Goal: Information Seeking & Learning: Learn about a topic

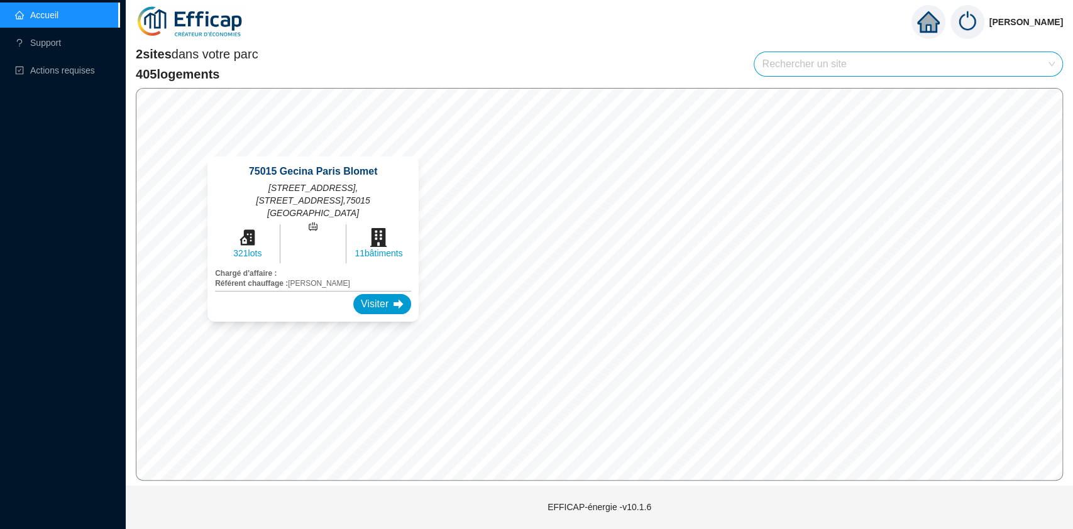
click at [192, 334] on div "[GEOGRAPHIC_DATA] [STREET_ADDRESS], [STREET_ADDRESS] 321 lots 11 bâtiments Char…" at bounding box center [312, 239] width 241 height 196
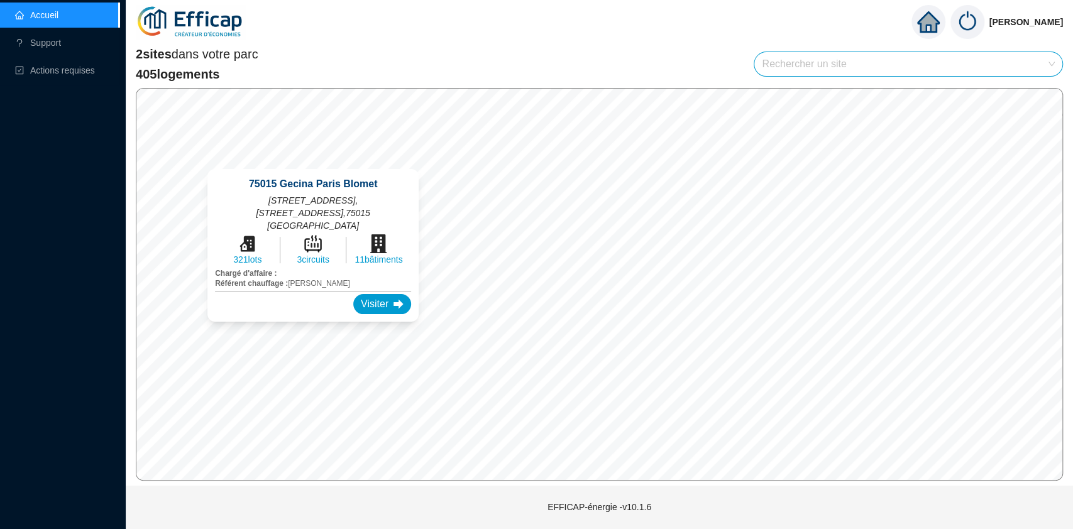
click at [195, 333] on div "[GEOGRAPHIC_DATA] [STREET_ADDRESS], [STREET_ADDRESS] 321 lots 3 circuits 11 bât…" at bounding box center [312, 245] width 241 height 183
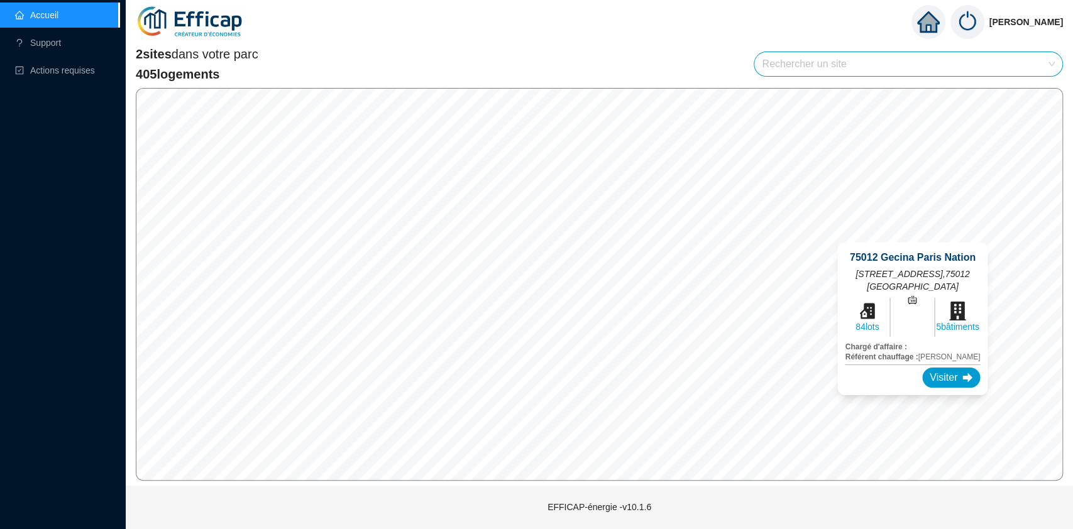
click at [999, 234] on div "[GEOGRAPHIC_DATA][STREET_ADDRESS] 84 lots 5 bâtiments Chargé d'affaire : Référe…" at bounding box center [912, 319] width 180 height 183
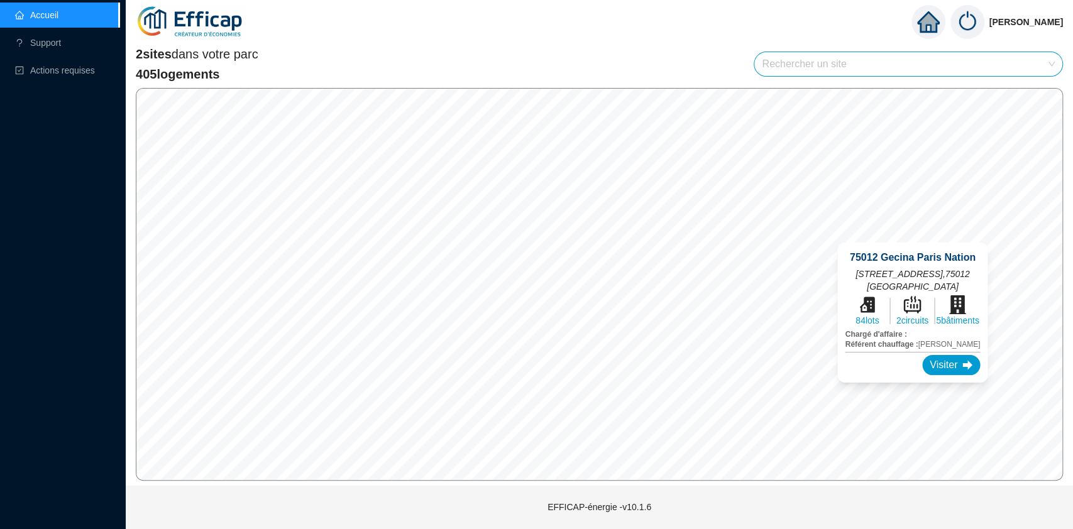
click at [999, 234] on div "[GEOGRAPHIC_DATA][STREET_ADDRESS] 84 lots 2 circuits 5 bâtiments Chargé d'affai…" at bounding box center [912, 313] width 180 height 170
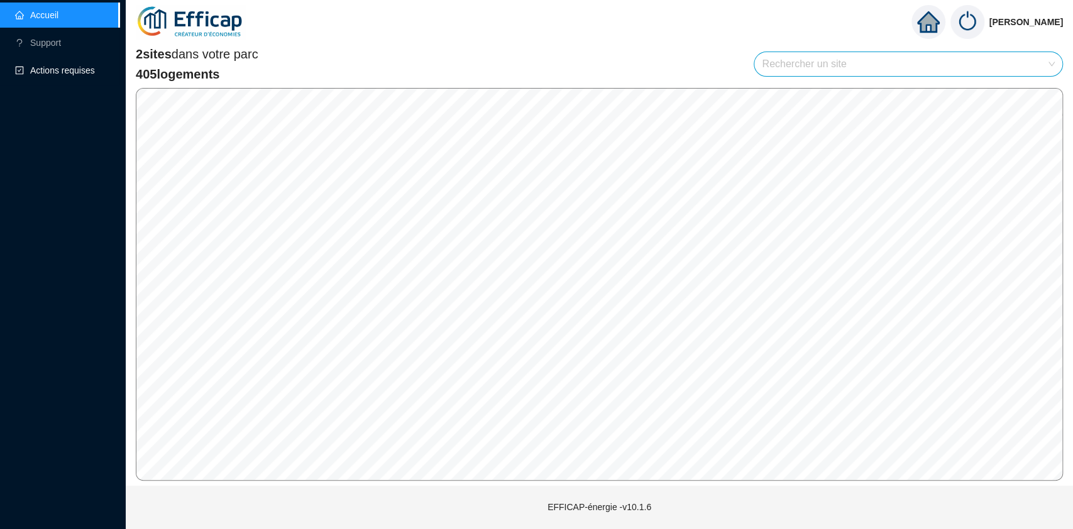
click at [52, 74] on span "Actions requises" at bounding box center [62, 70] width 65 height 10
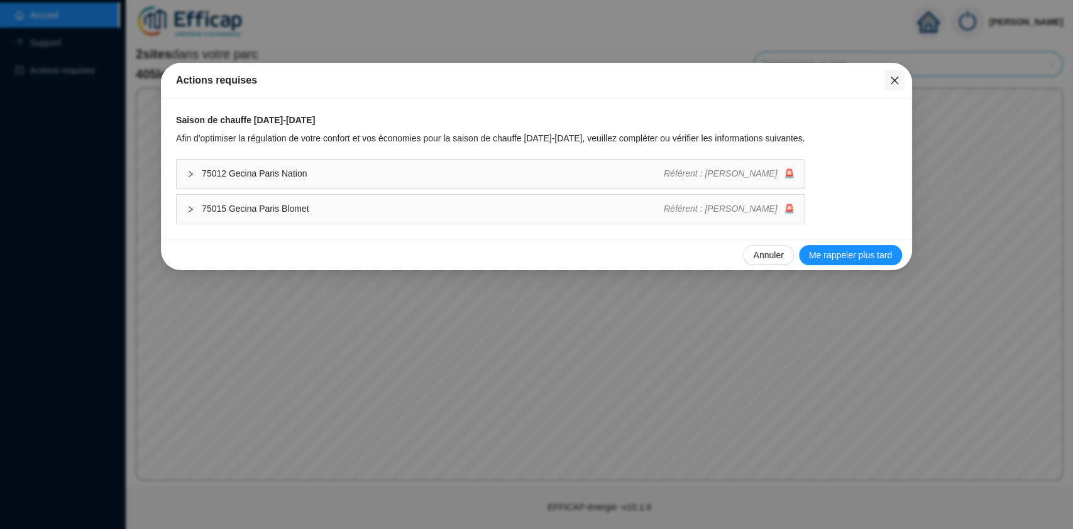
click at [887, 80] on span "Fermer" at bounding box center [895, 80] width 20 height 10
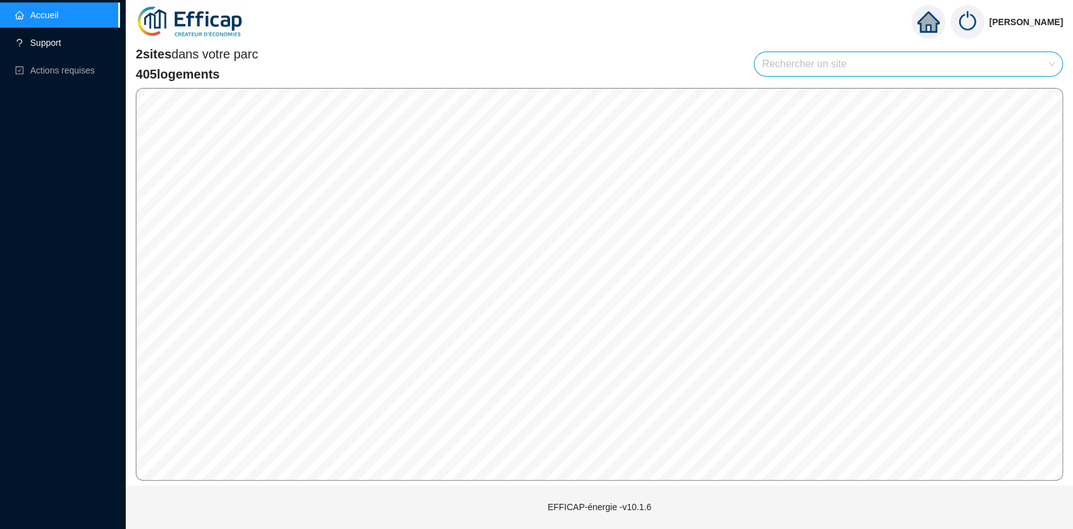
click at [61, 38] on link "Support" at bounding box center [38, 43] width 46 height 10
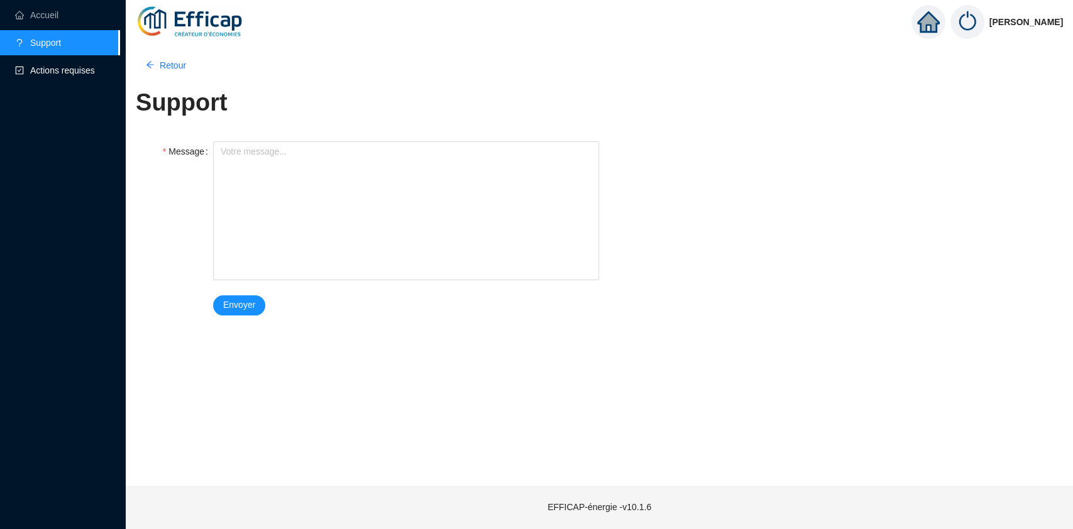
click at [77, 62] on span "Actions requises" at bounding box center [62, 70] width 95 height 25
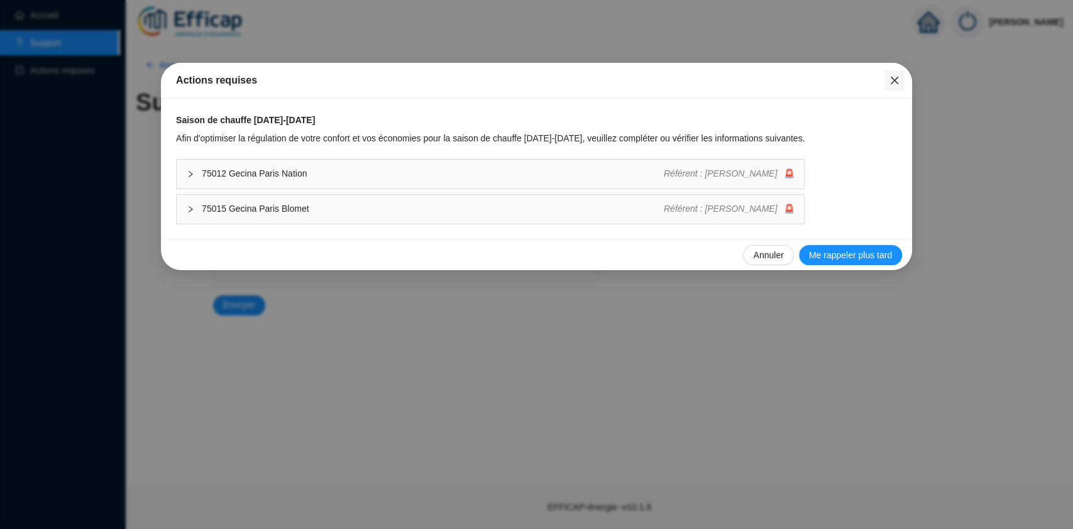
click at [890, 73] on button "Close" at bounding box center [895, 80] width 20 height 20
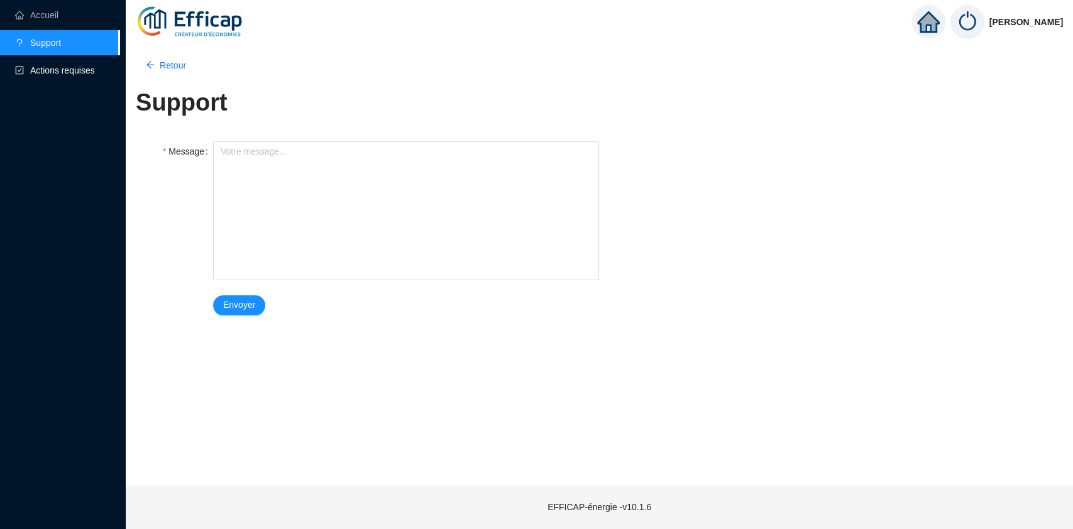
click at [31, 75] on span "Actions requises" at bounding box center [62, 70] width 65 height 10
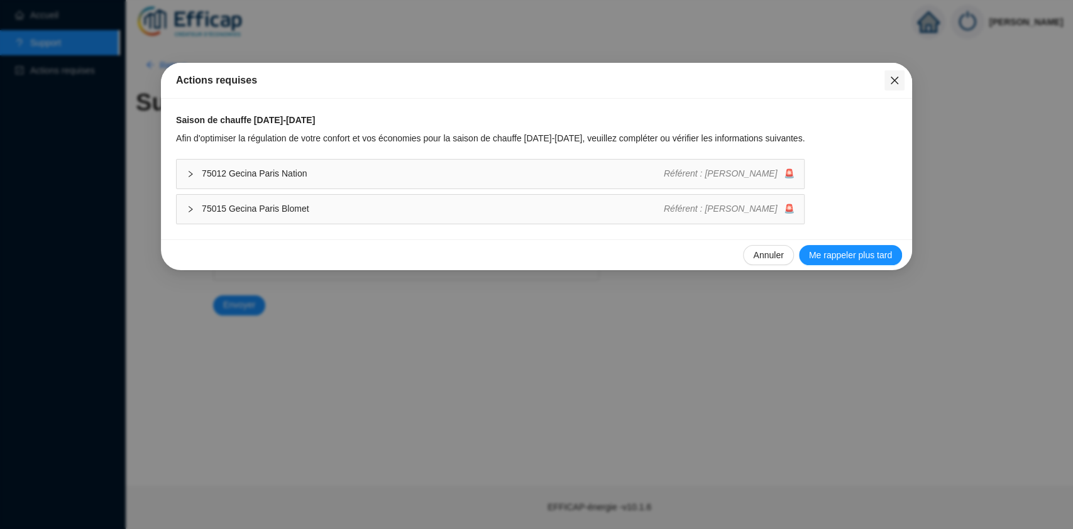
click at [897, 84] on icon "close" at bounding box center [895, 80] width 10 height 10
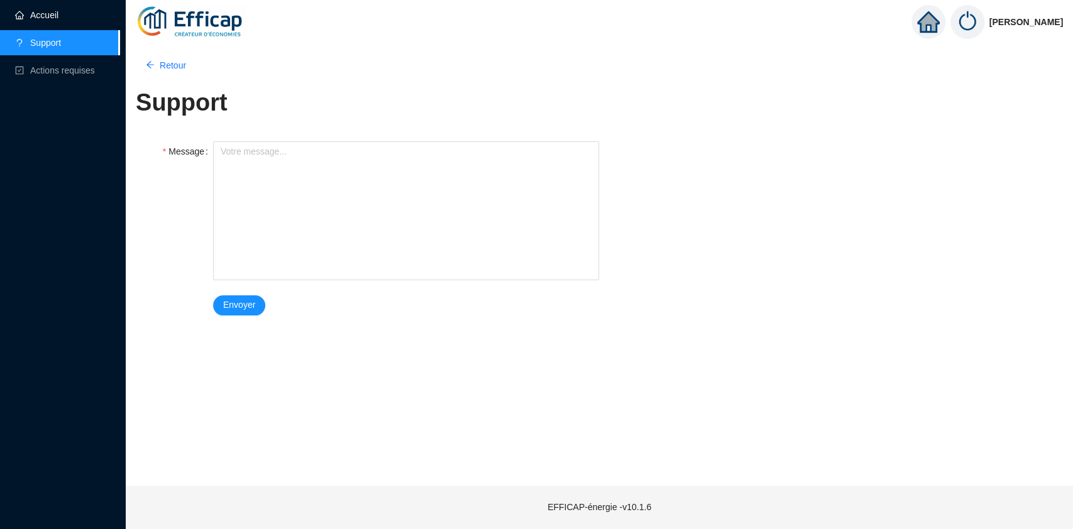
click at [40, 20] on link "Accueil" at bounding box center [36, 15] width 43 height 10
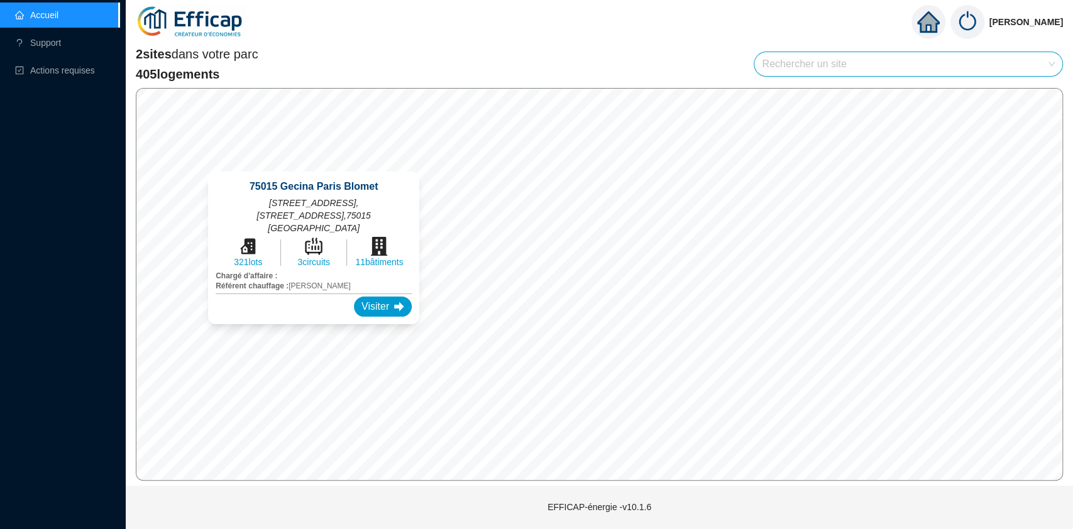
click at [200, 333] on div "[GEOGRAPHIC_DATA] [STREET_ADDRESS], [STREET_ADDRESS] 321 lots 3 circuits 11 bât…" at bounding box center [313, 248] width 241 height 183
click at [377, 308] on div "Visiter" at bounding box center [383, 307] width 58 height 20
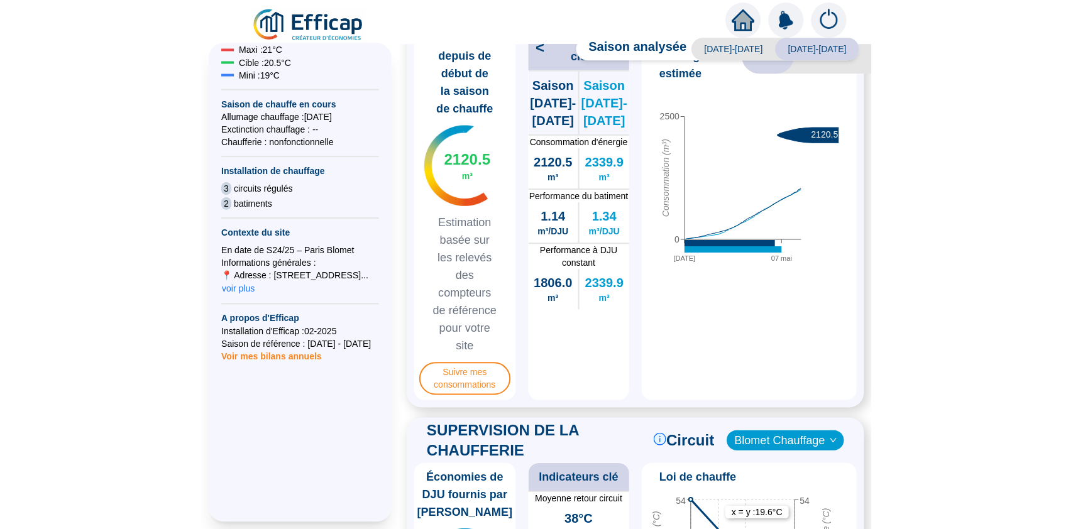
scroll to position [477, 0]
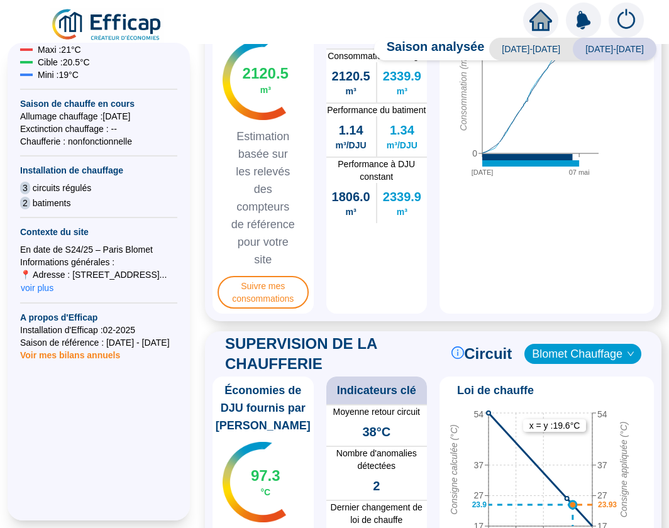
click at [453, 13] on div at bounding box center [334, 17] width 669 height 35
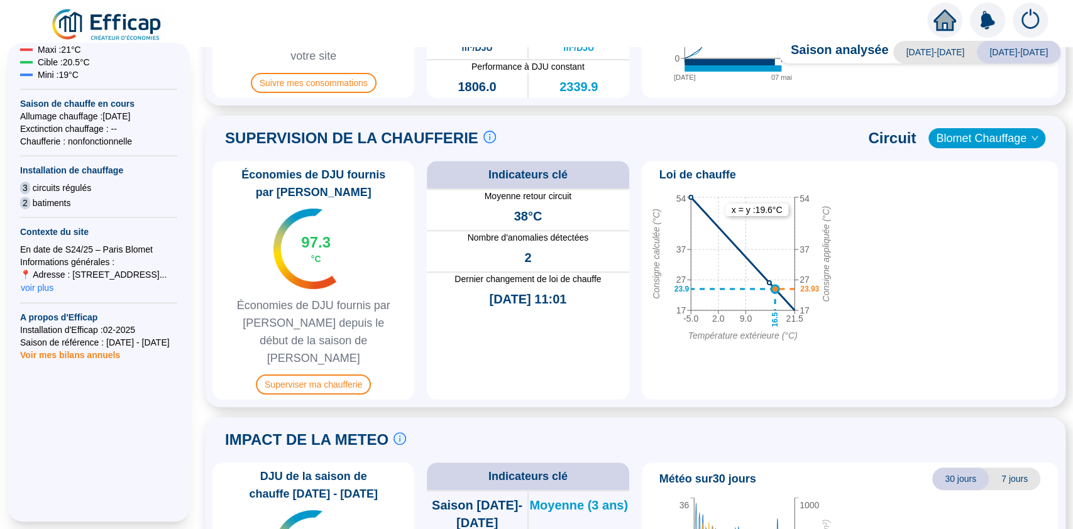
scroll to position [392, 0]
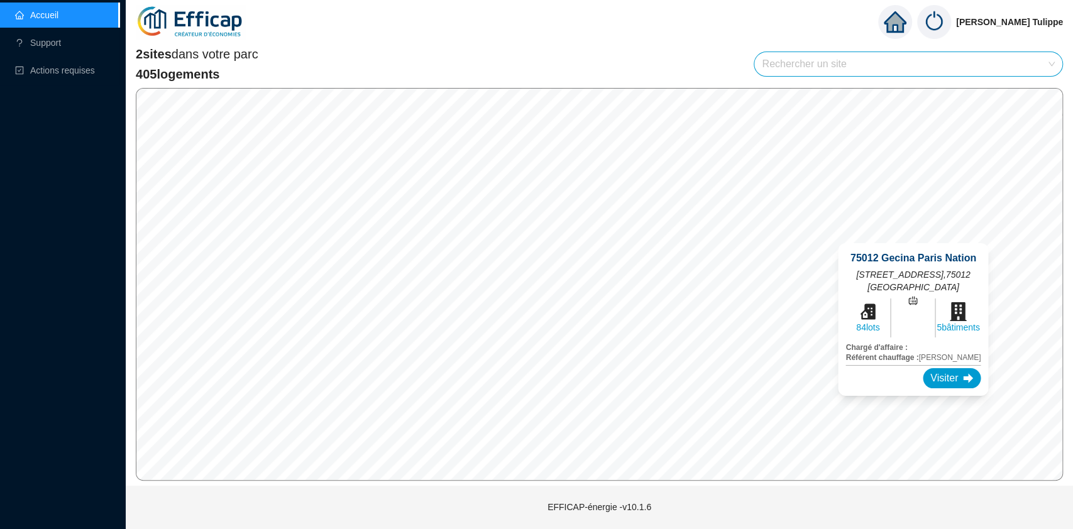
click at [997, 236] on div "[GEOGRAPHIC_DATA][STREET_ADDRESS] 84 lots 5 bâtiments Chargé d'affaire : Référe…" at bounding box center [913, 319] width 180 height 183
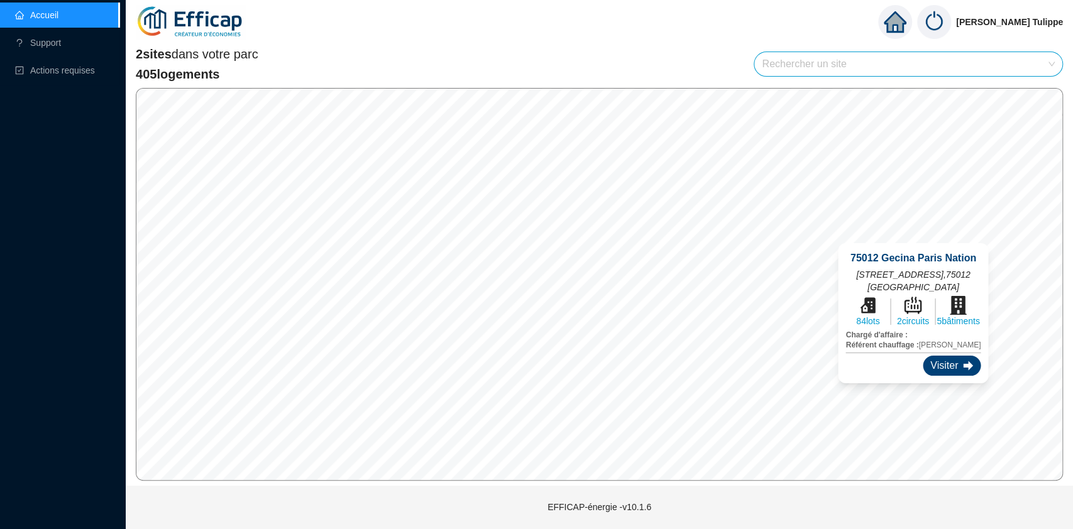
click at [958, 368] on div "Visiter" at bounding box center [952, 366] width 58 height 20
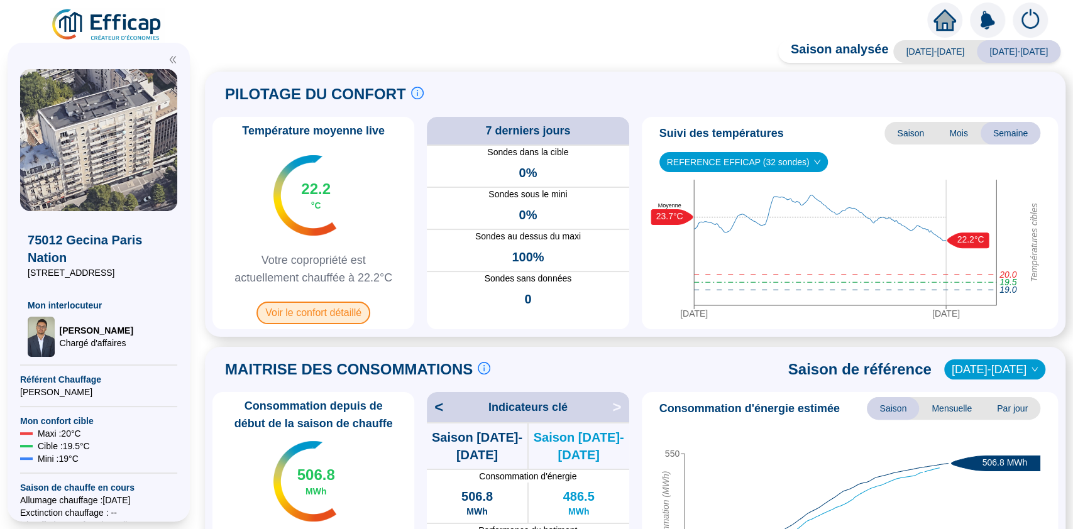
click at [368, 315] on span "Voir le confort détaillé" at bounding box center [314, 313] width 114 height 23
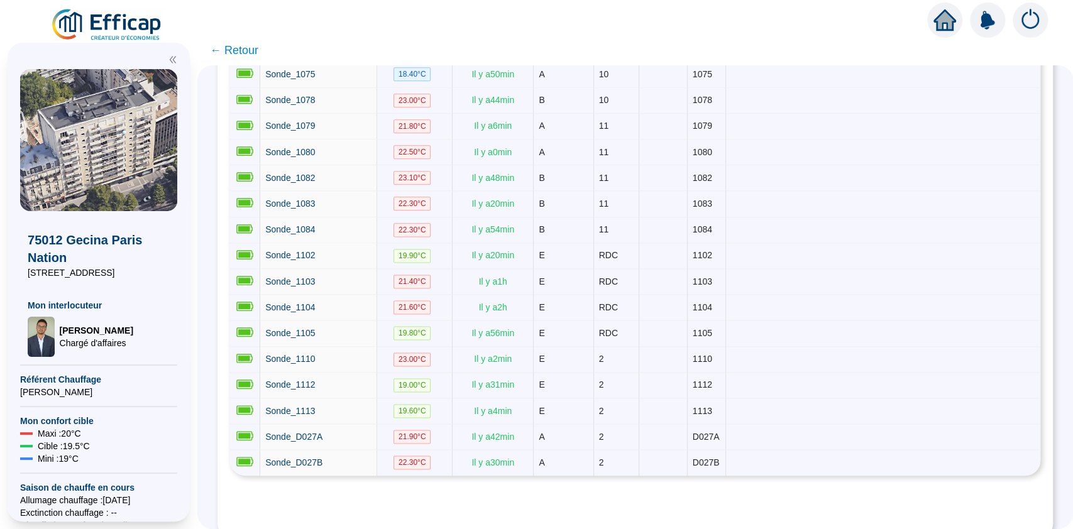
scroll to position [1044, 0]
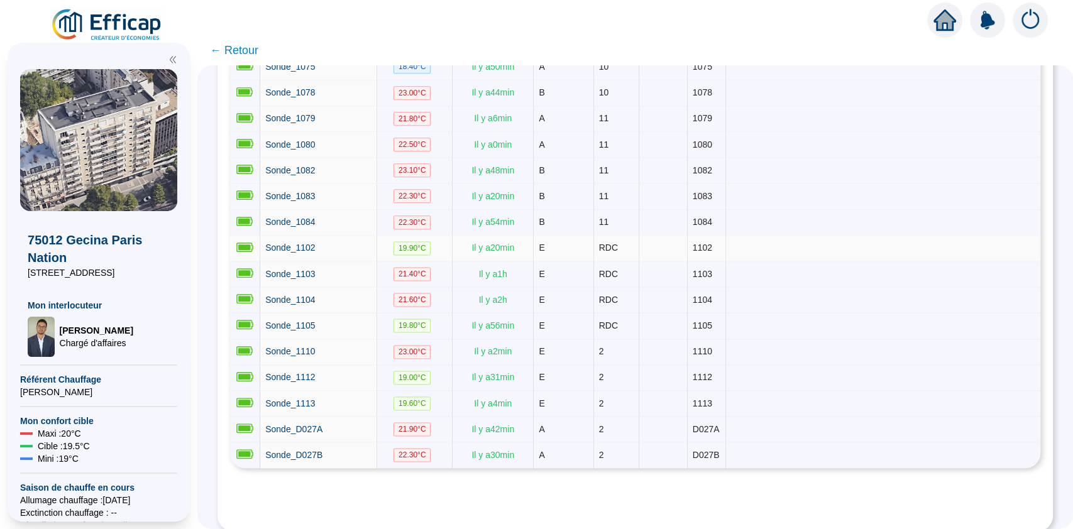
click at [419, 241] on span "19.90 °C" at bounding box center [413, 248] width 38 height 14
click at [315, 243] on span "Sonde_1102" at bounding box center [290, 248] width 50 height 10
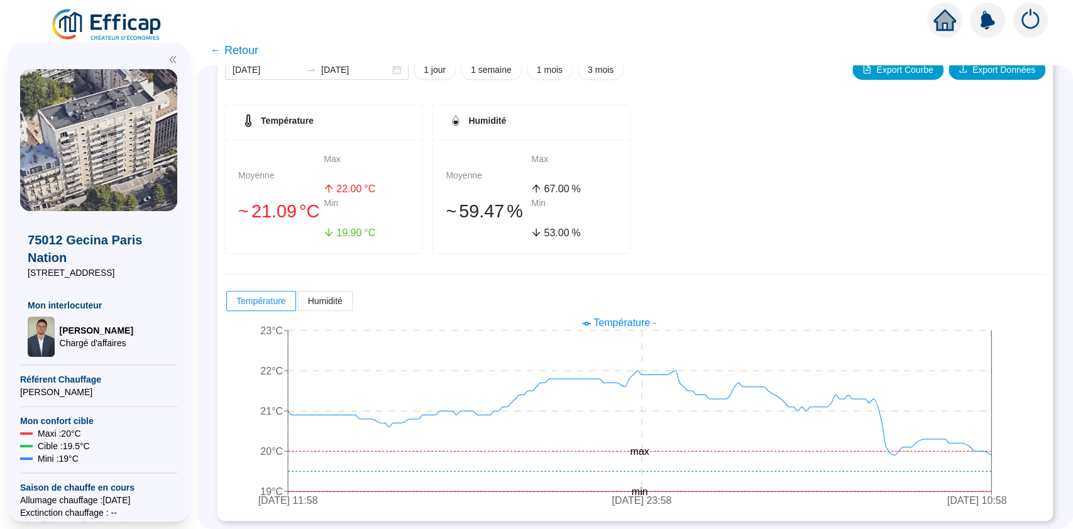
scroll to position [169, 0]
click at [352, 306] on label "Humidité" at bounding box center [326, 300] width 54 height 20
click at [299, 303] on input "Humidité" at bounding box center [299, 303] width 0 height 0
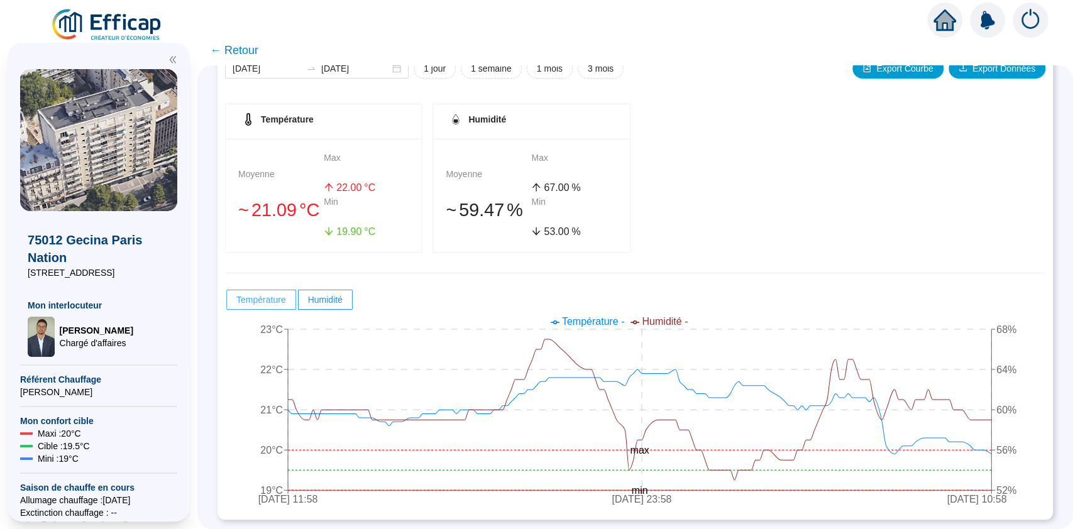
click at [269, 301] on span "Température" at bounding box center [261, 300] width 50 height 10
click at [227, 303] on input "Température" at bounding box center [227, 303] width 0 height 0
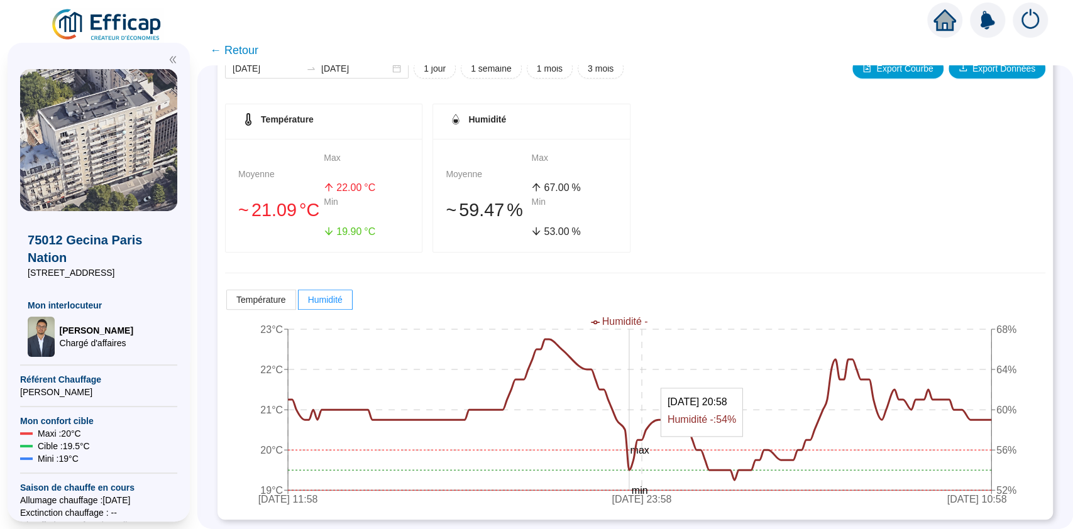
click at [642, 468] on icon at bounding box center [640, 410] width 704 height 141
click at [638, 470] on line at bounding box center [640, 470] width 704 height 0
click at [641, 466] on icon at bounding box center [640, 410] width 704 height 141
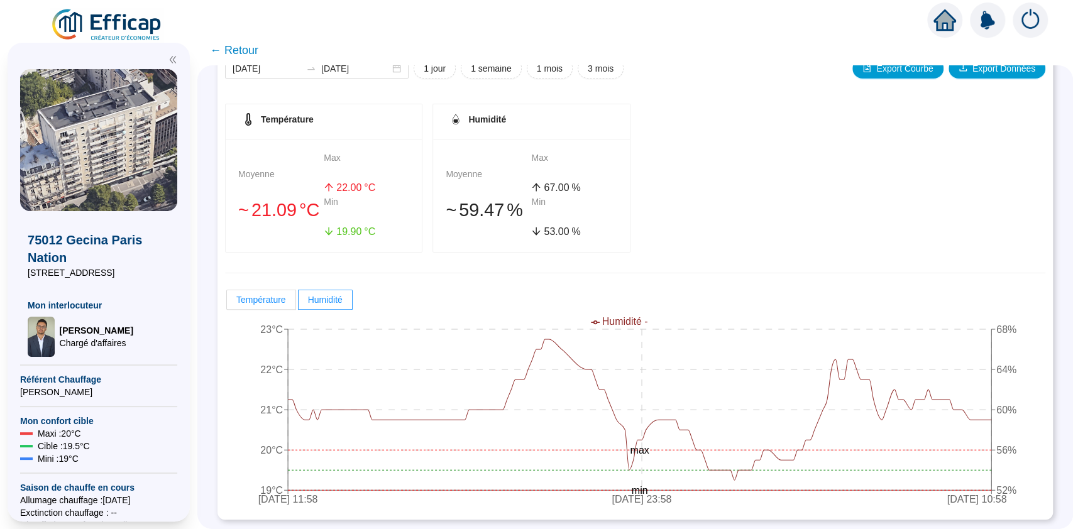
click at [296, 297] on label "Température" at bounding box center [261, 300] width 70 height 20
click at [227, 303] on input "Température" at bounding box center [227, 303] width 0 height 0
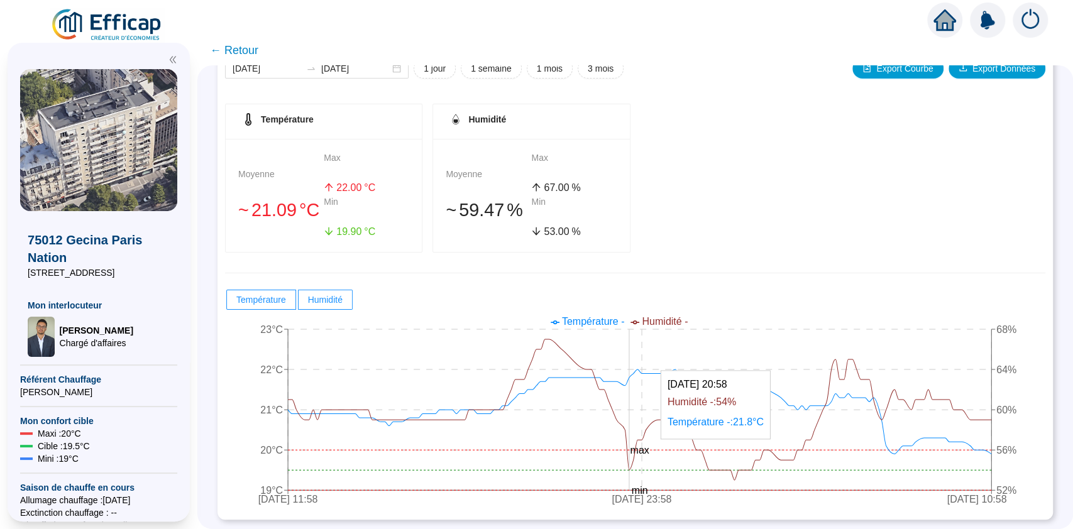
click at [643, 470] on icon "5 sept. 2025 11:58 8 sept. 2025 23:58 12 sept. 2025 10:58 19°C 20°C 21°C 22°C 2…" at bounding box center [622, 411] width 795 height 201
click at [449, 212] on div "Moyenne 󠁾~ 59 .47 % Max 67 .00 % Min 53 .00 %" at bounding box center [531, 195] width 196 height 113
click at [372, 236] on div "19 .90 °C" at bounding box center [367, 231] width 86 height 15
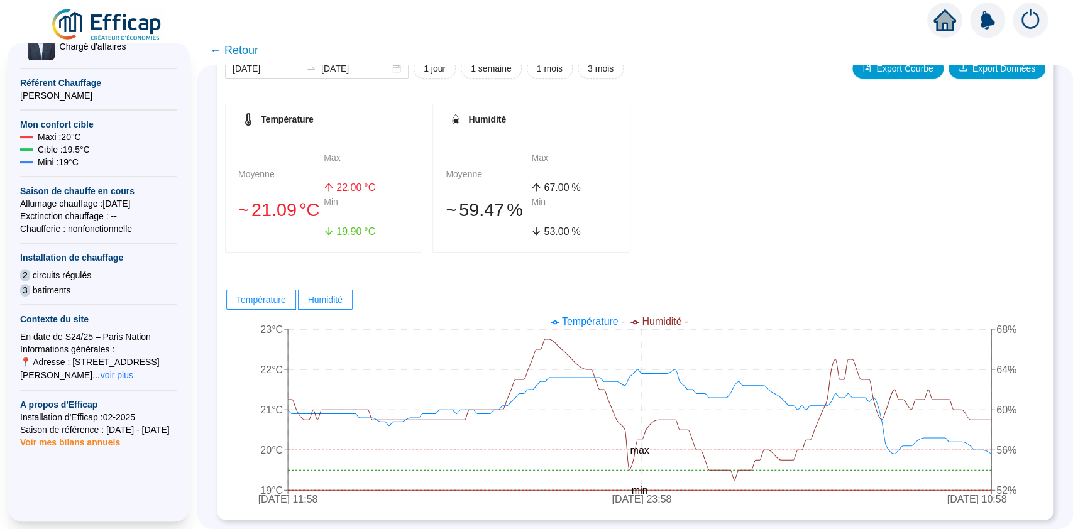
scroll to position [291, 0]
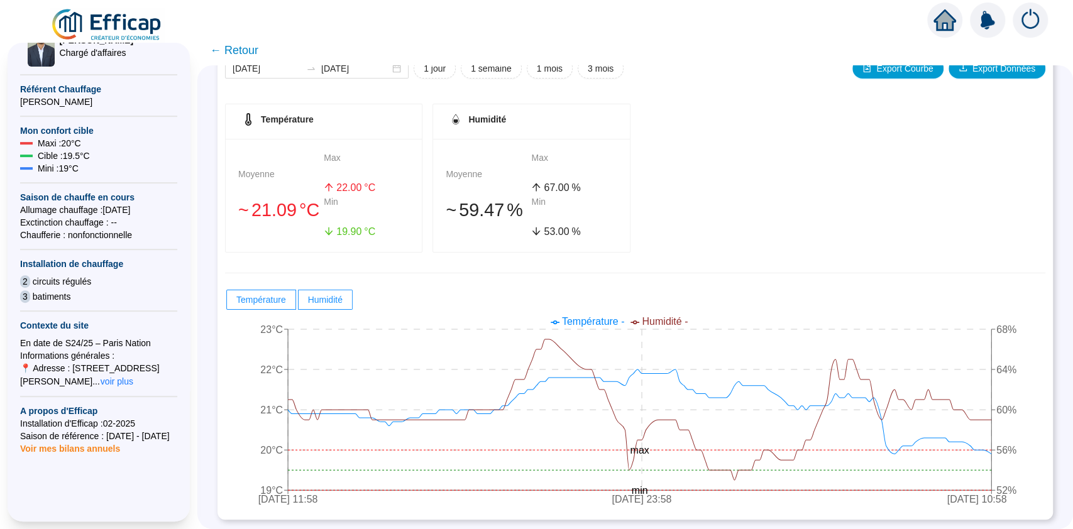
click at [108, 450] on span "Voir mes bilans annuels" at bounding box center [70, 445] width 100 height 18
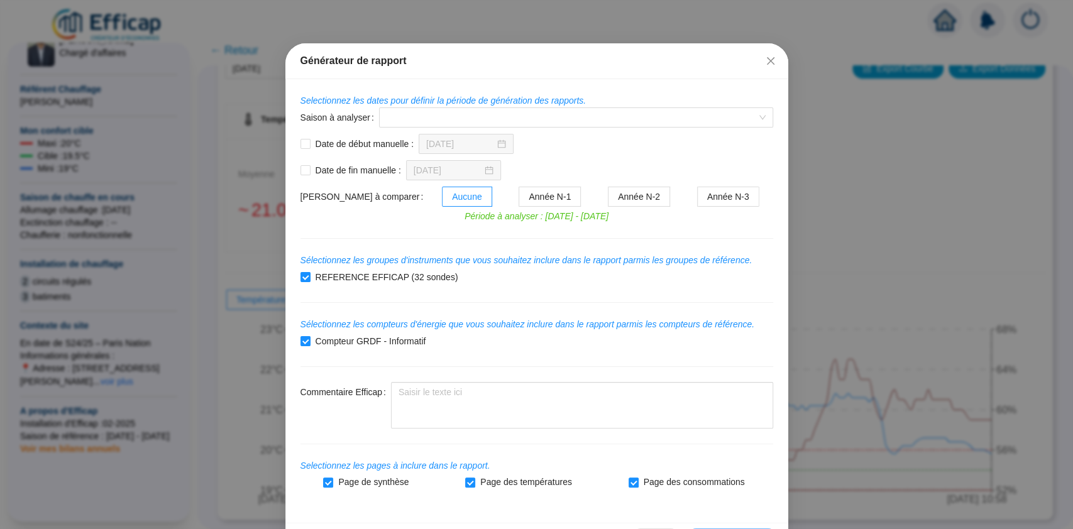
scroll to position [0, 0]
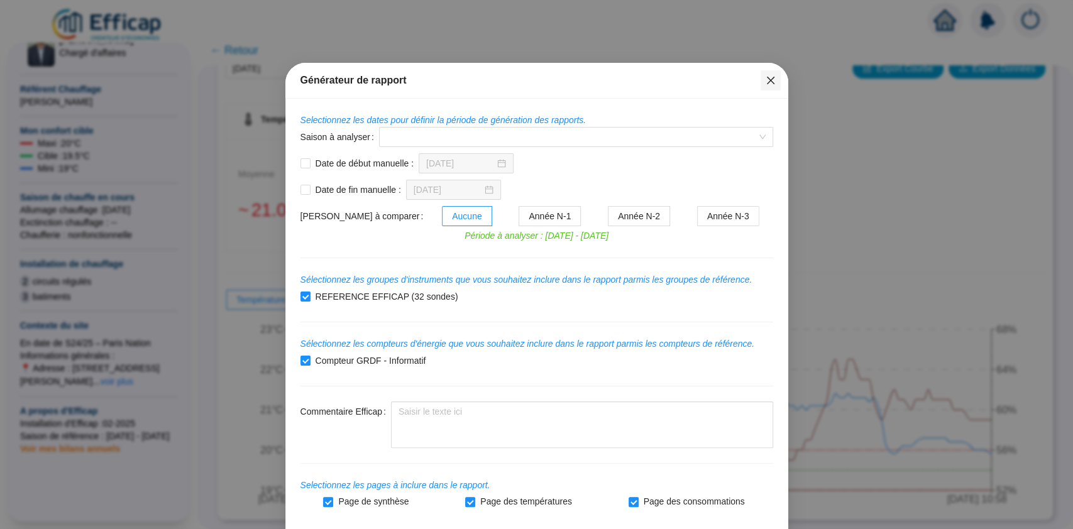
click at [766, 76] on icon "close" at bounding box center [771, 80] width 10 height 10
